Goal: Information Seeking & Learning: Learn about a topic

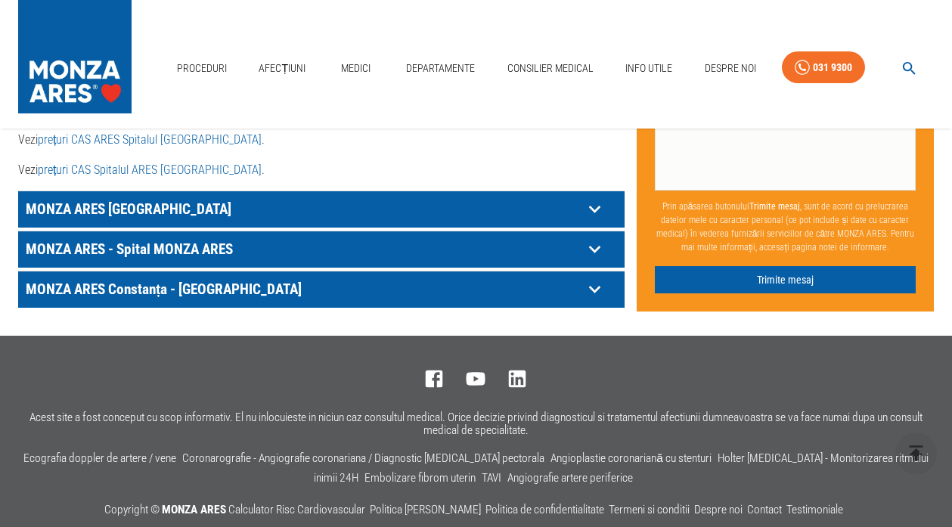
click at [591, 209] on icon at bounding box center [594, 210] width 11 height 8
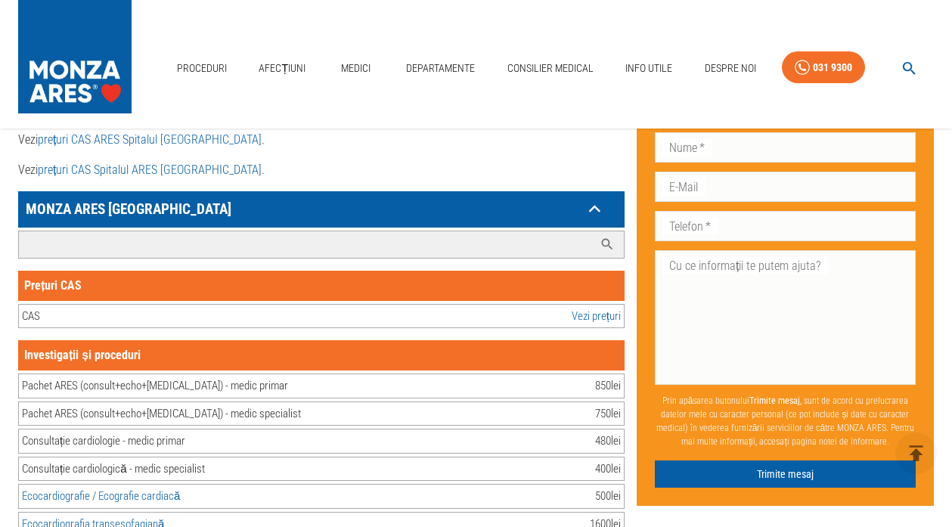
click at [161, 247] on input "Caută investigație/procedură..." at bounding box center [306, 244] width 575 height 26
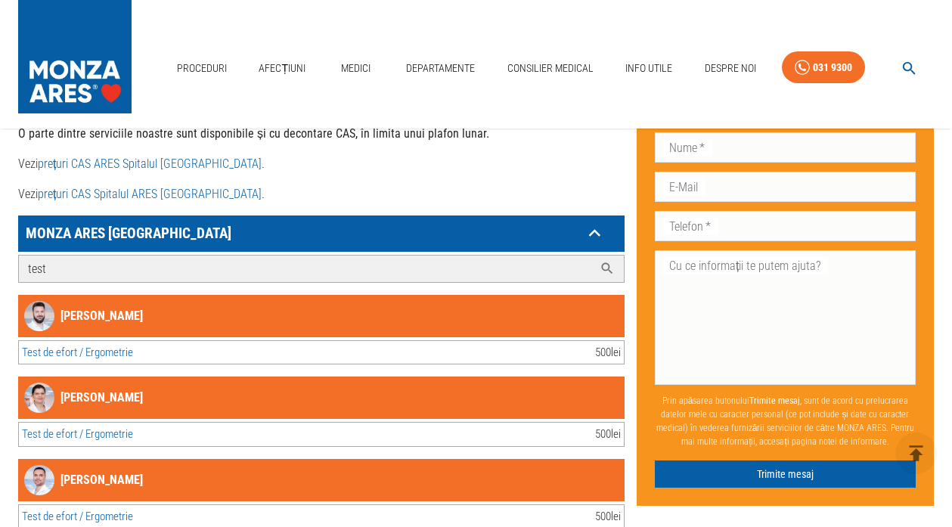
scroll to position [908, 0]
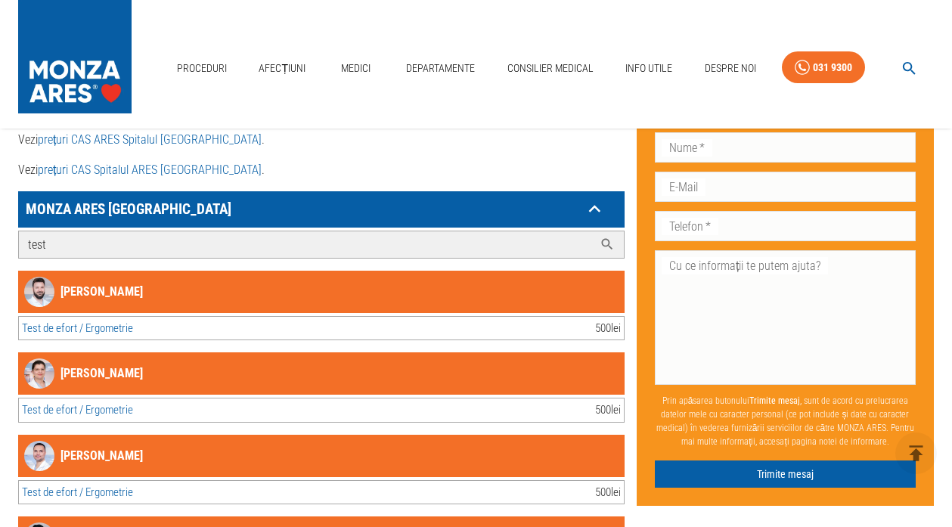
type input "test"
click at [163, 294] on div "[PERSON_NAME]" at bounding box center [321, 292] width 607 height 42
click at [112, 293] on link "[PERSON_NAME]" at bounding box center [83, 292] width 119 height 30
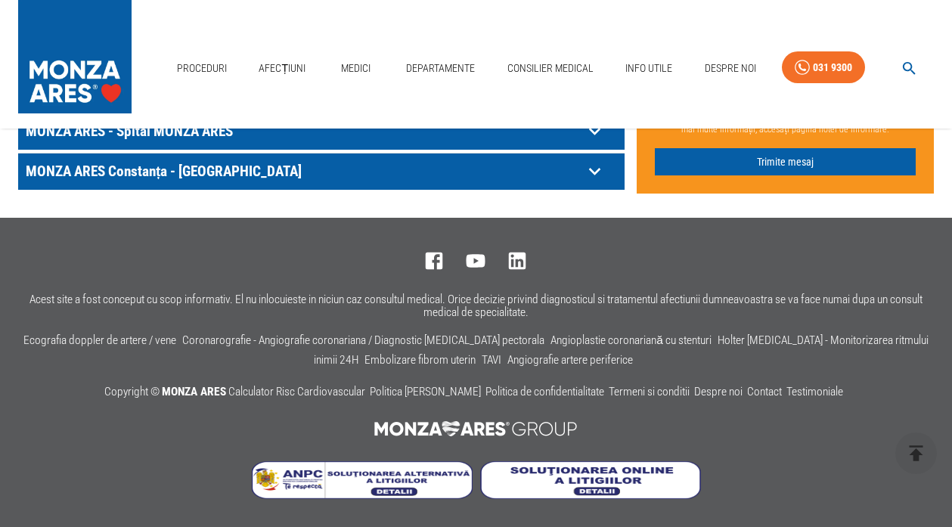
scroll to position [950, 0]
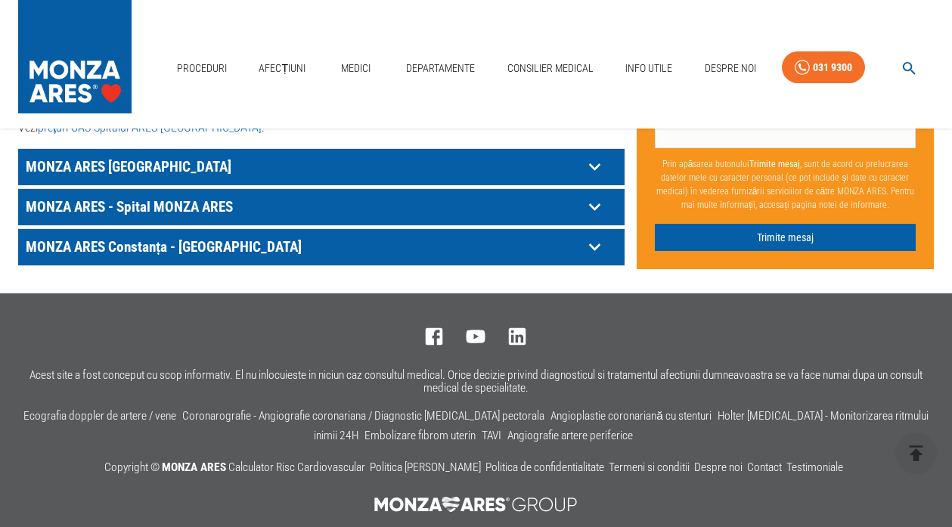
click at [589, 171] on icon at bounding box center [594, 167] width 11 height 8
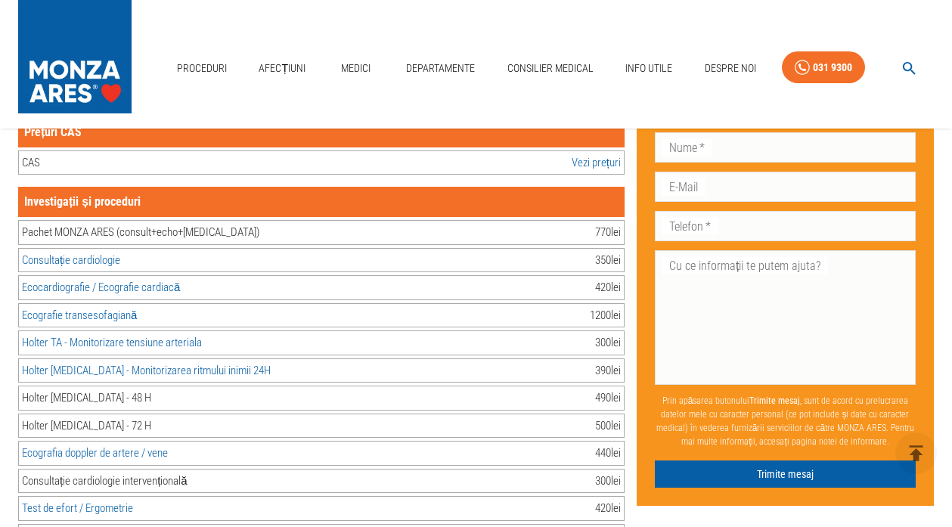
scroll to position [1026, 0]
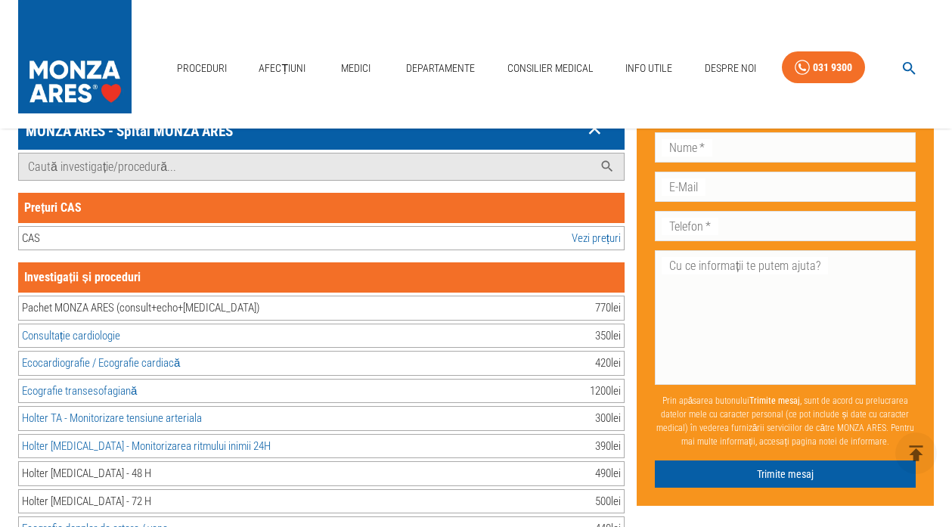
click at [582, 235] on link "Vezi prețuri" at bounding box center [596, 238] width 49 height 17
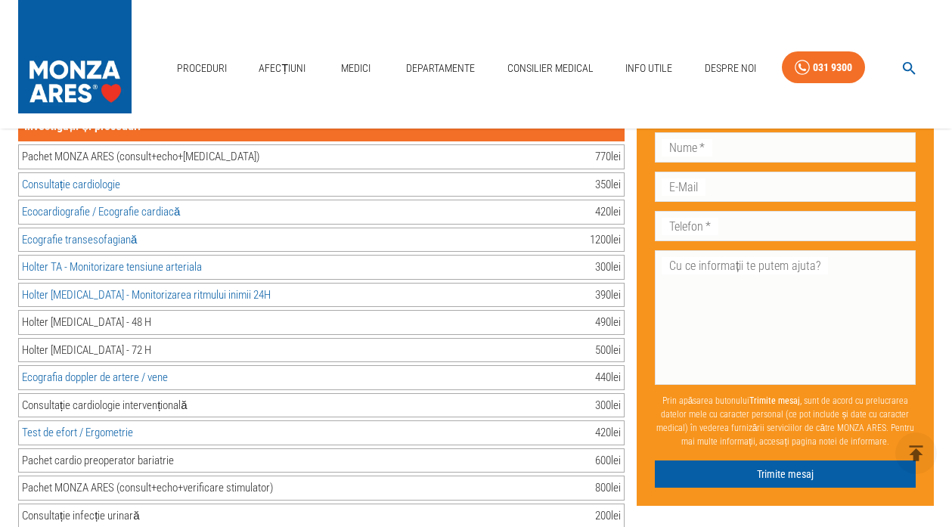
scroll to position [1253, 0]
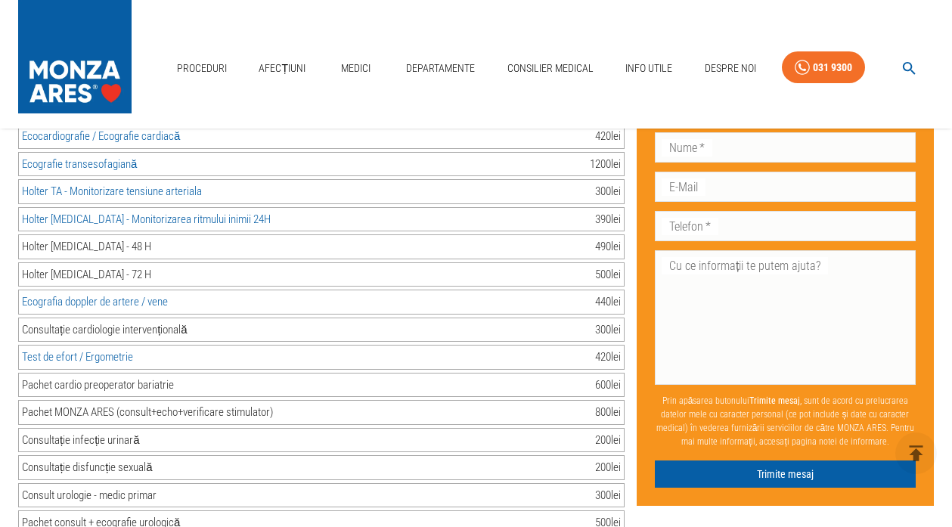
click at [534, 352] on div "Test de efort / Ergometrie 420 lei" at bounding box center [321, 357] width 607 height 25
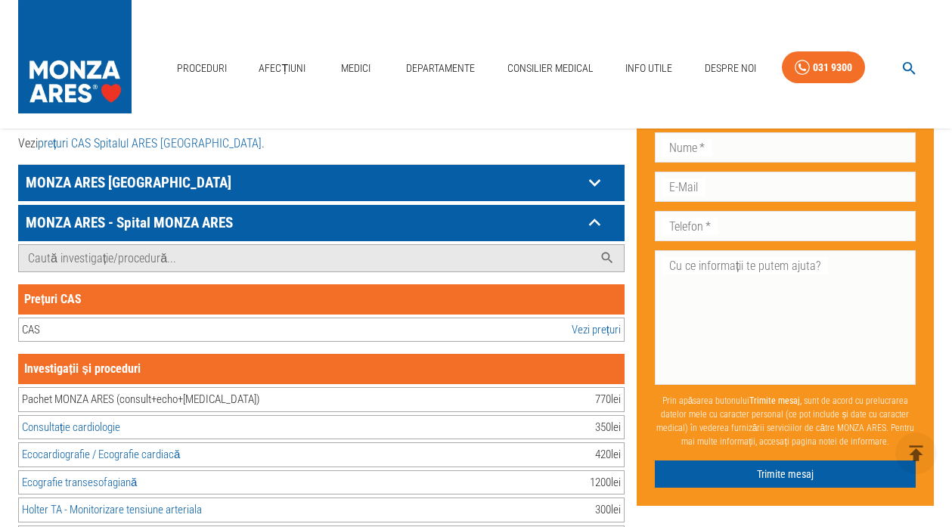
scroll to position [908, 0]
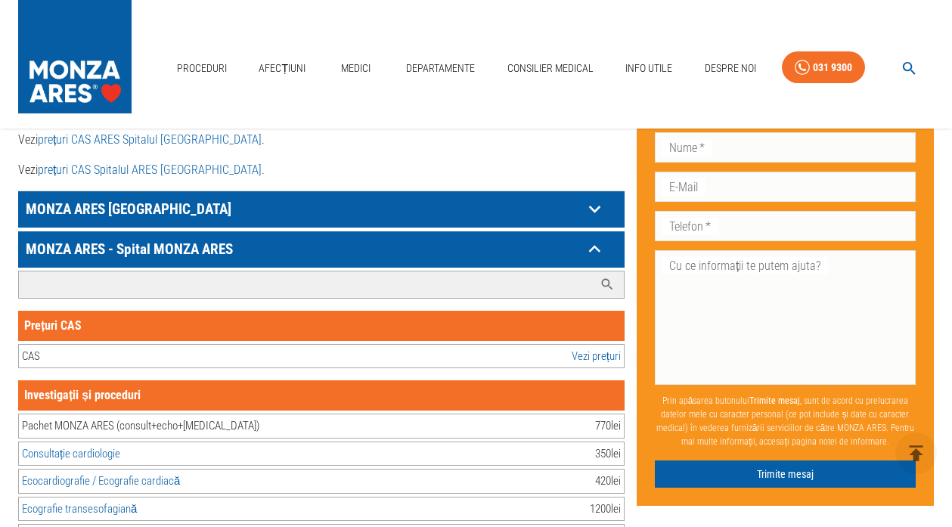
click at [171, 281] on input "Caută investigație/procedură..." at bounding box center [306, 285] width 575 height 26
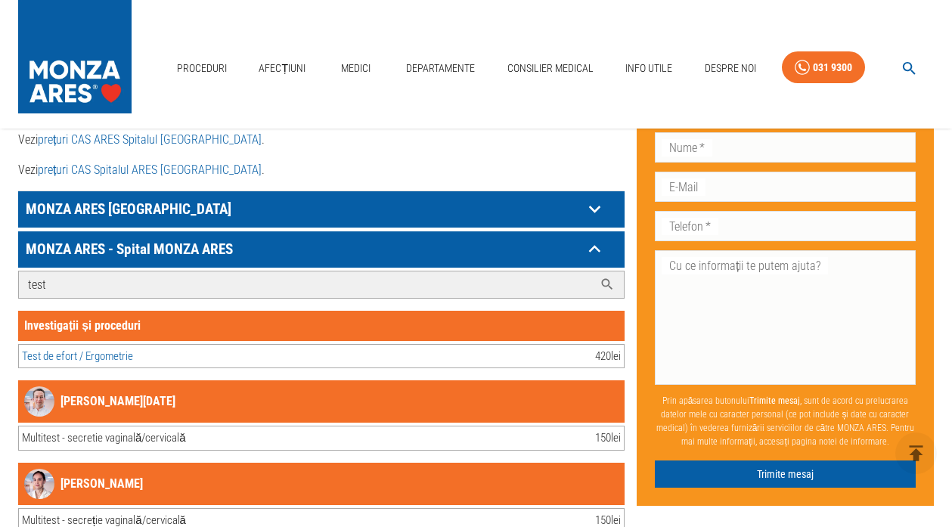
type input "test"
click at [129, 350] on link "Test de efort / Ergometrie" at bounding box center [77, 356] width 111 height 14
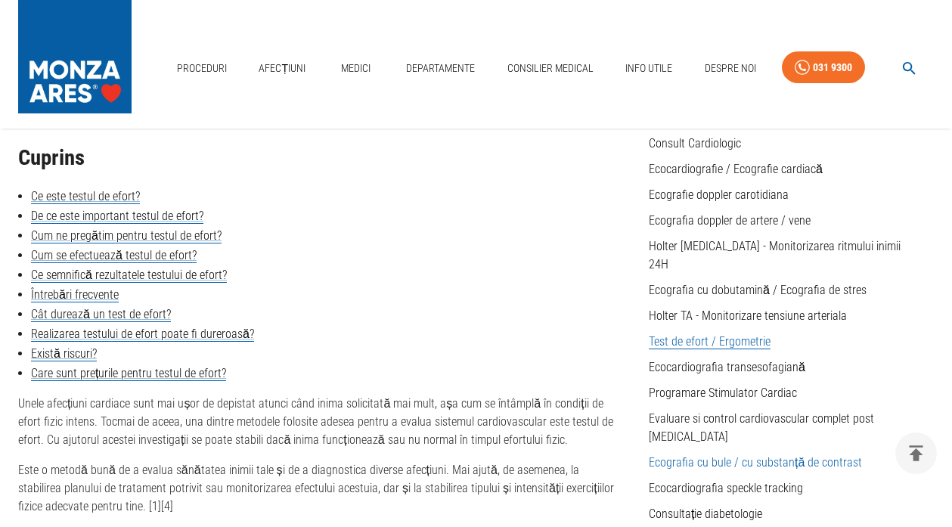
scroll to position [378, 0]
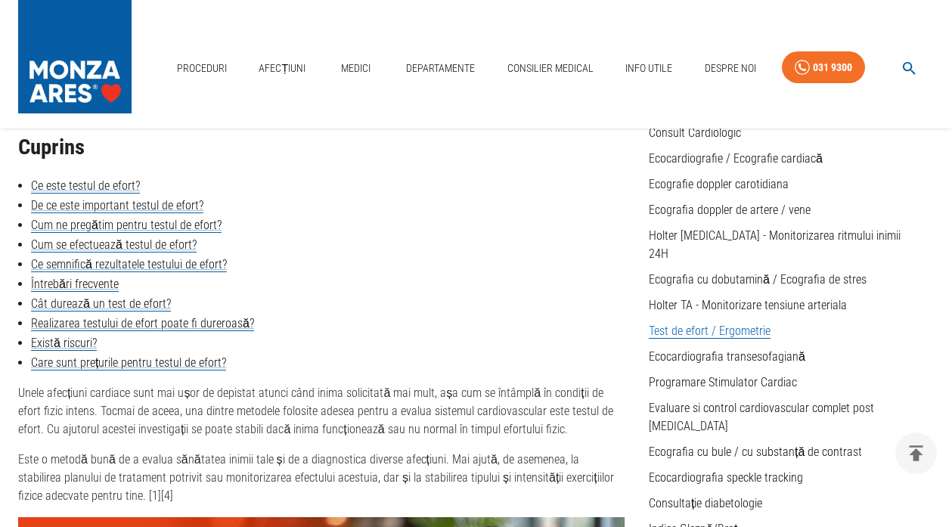
click at [712, 324] on link "Test de efort / Ergometrie" at bounding box center [710, 331] width 122 height 15
